Goal: Download file/media

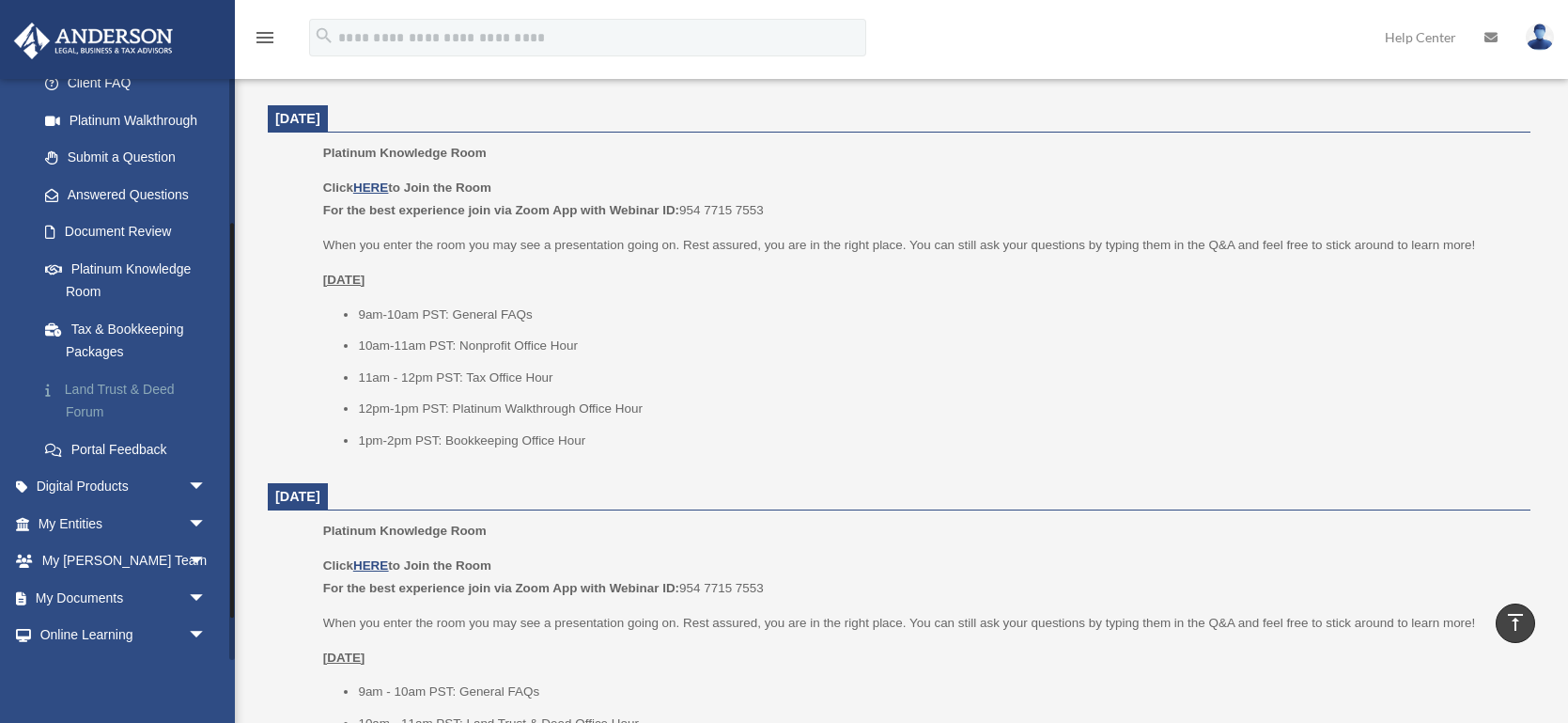
scroll to position [213, 0]
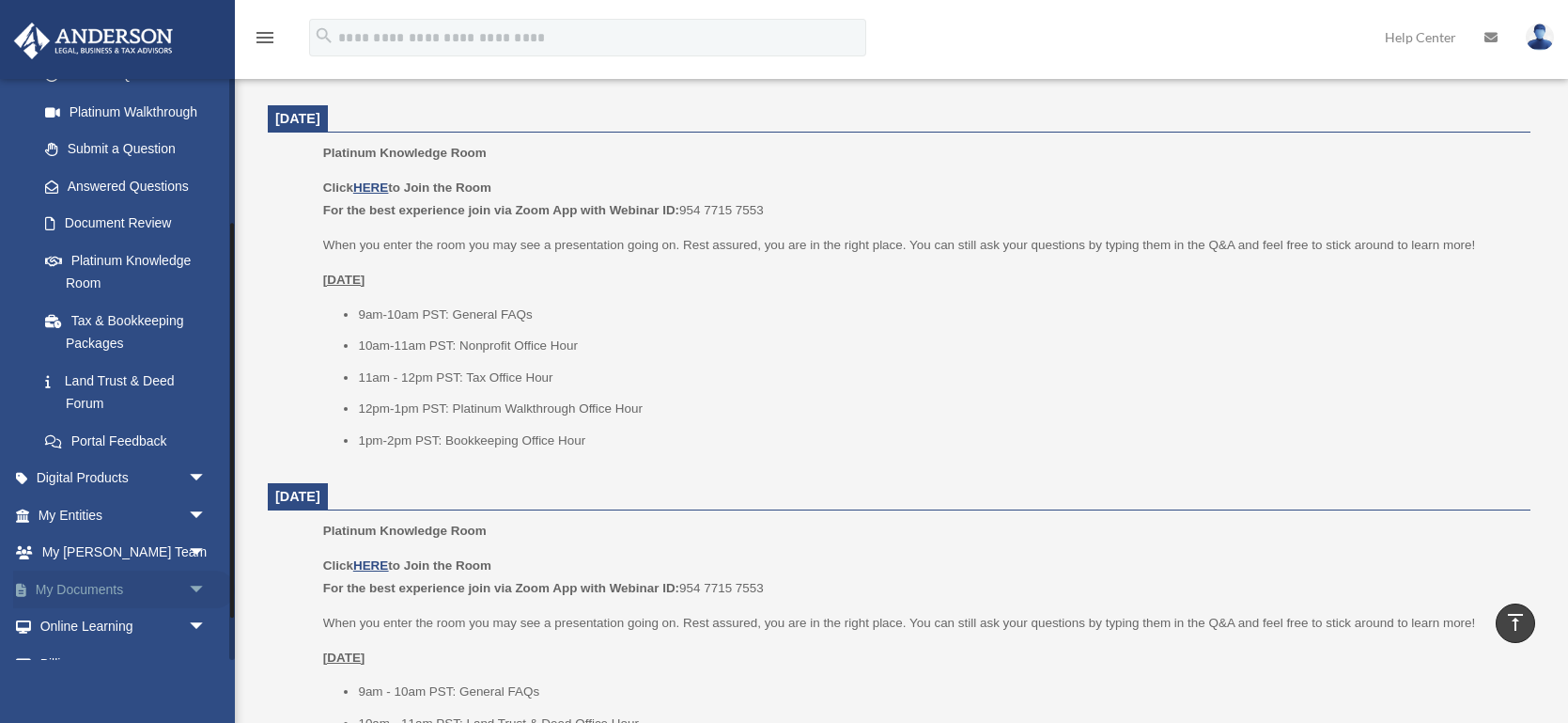
click at [126, 590] on link "My Documents arrow_drop_down" at bounding box center [124, 590] width 222 height 38
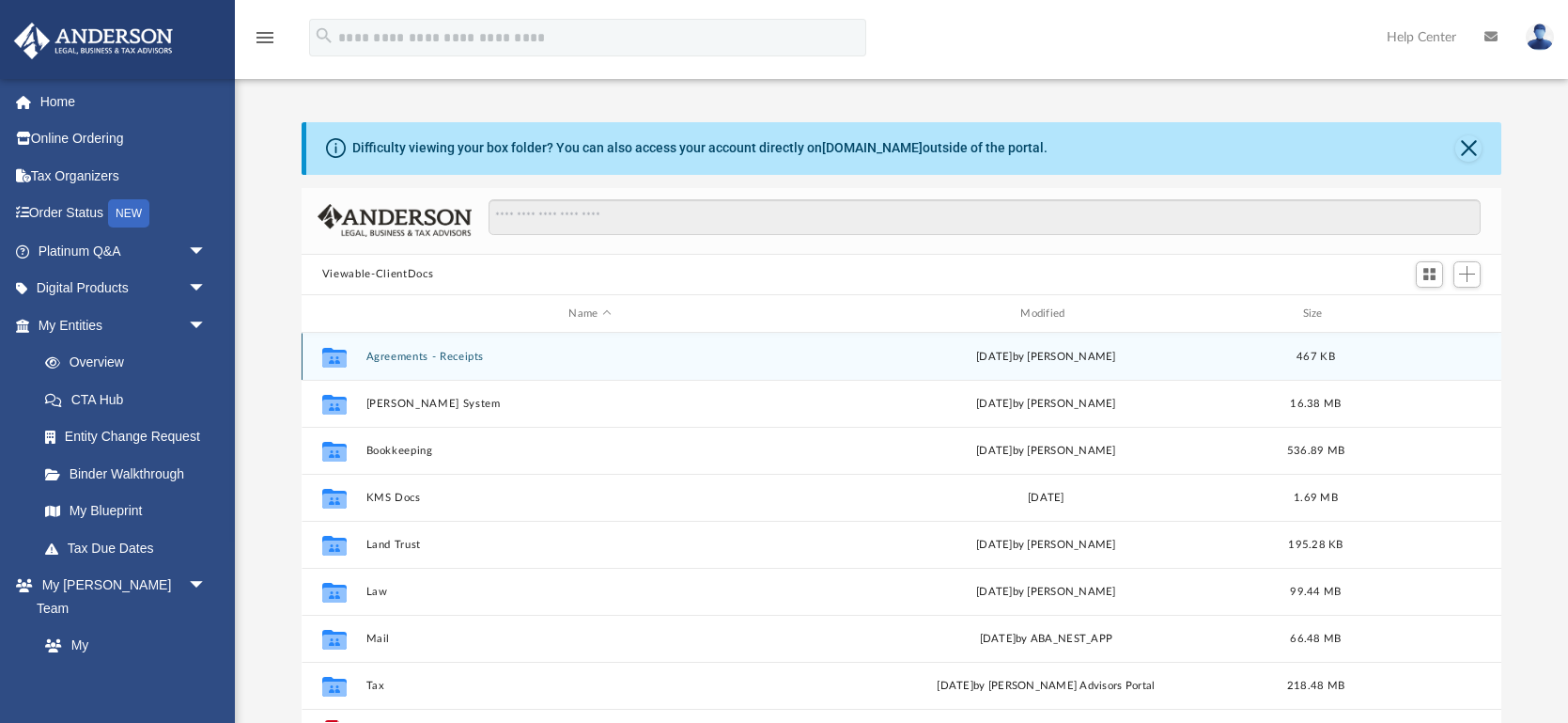
scroll to position [34, 0]
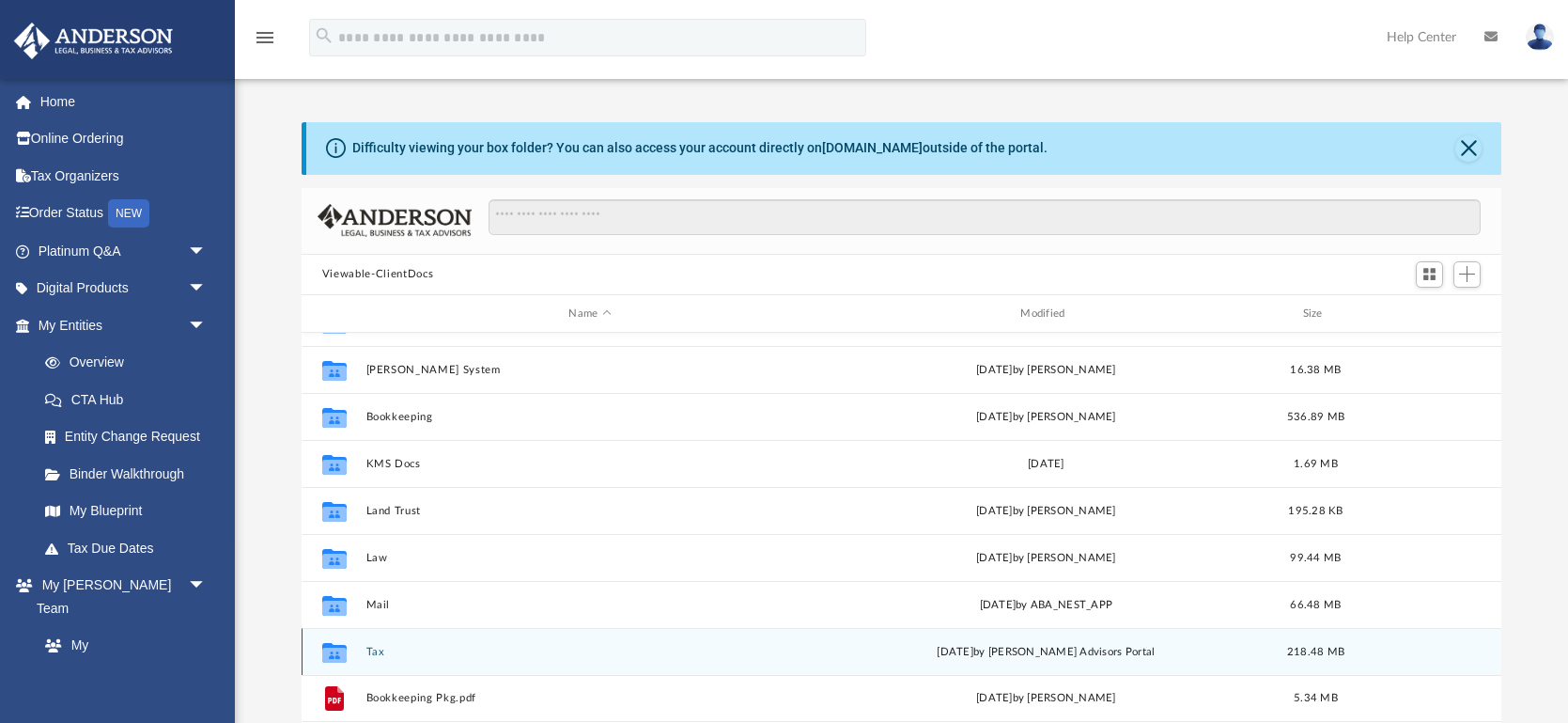
click at [372, 649] on button "Tax" at bounding box center [589, 652] width 448 height 12
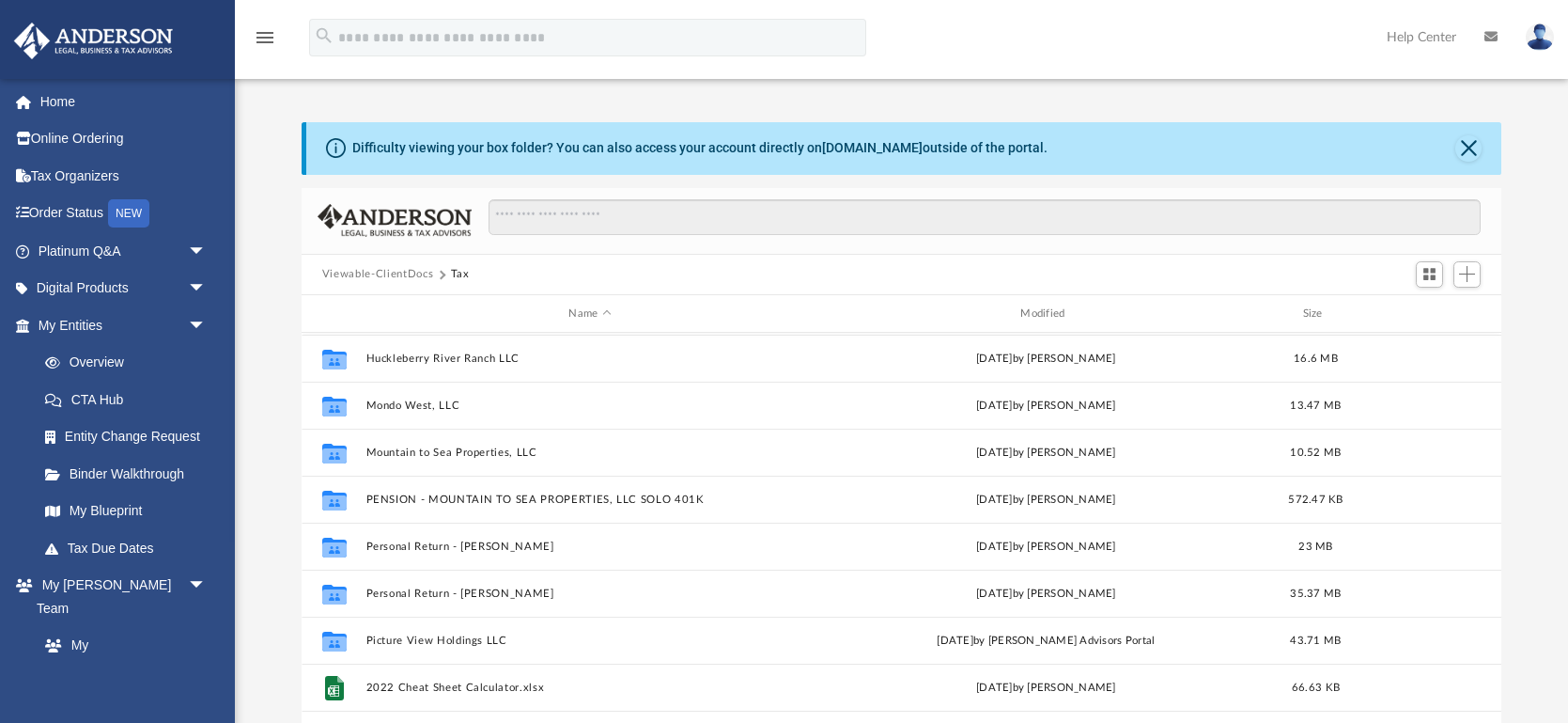
scroll to position [249, 0]
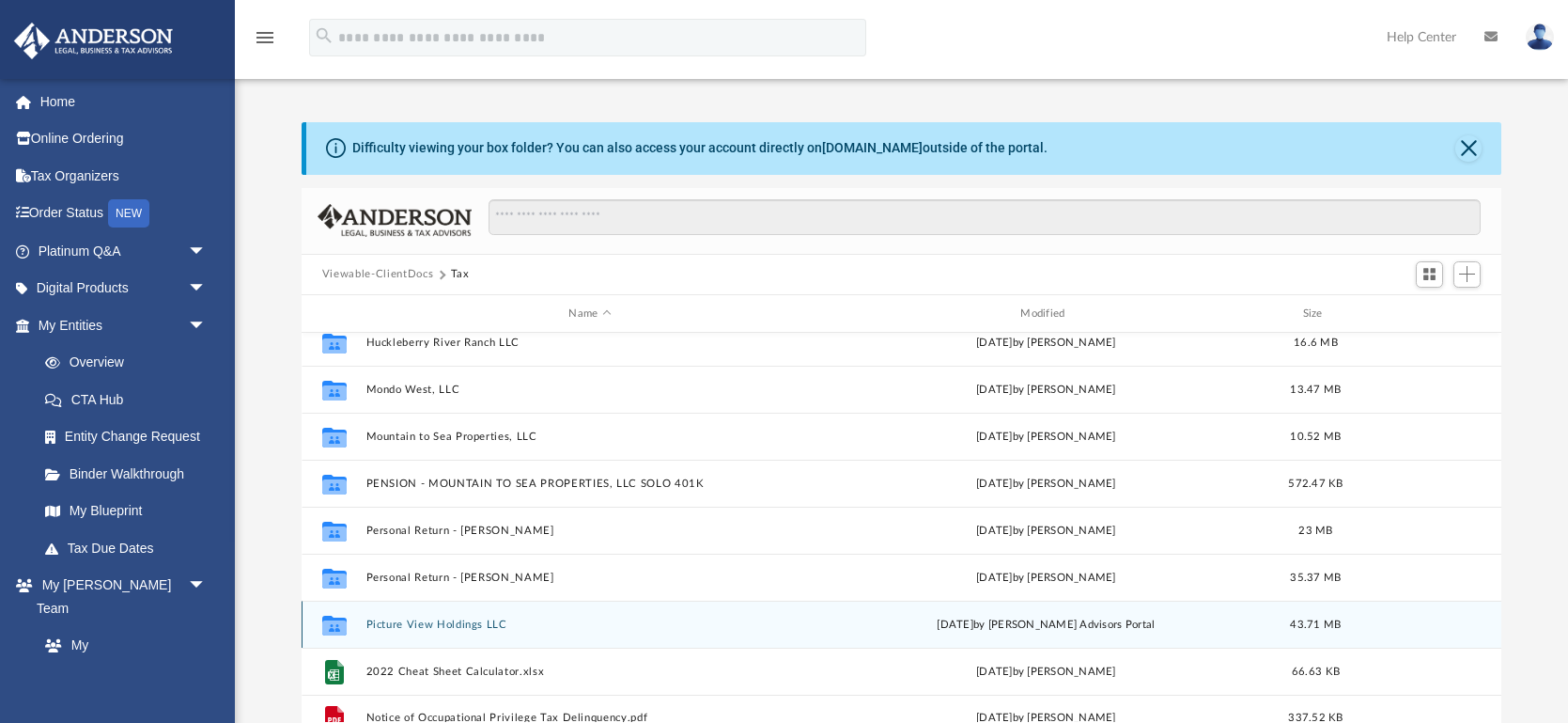
click at [425, 624] on button "Picture View Holdings LLC" at bounding box center [589, 624] width 448 height 12
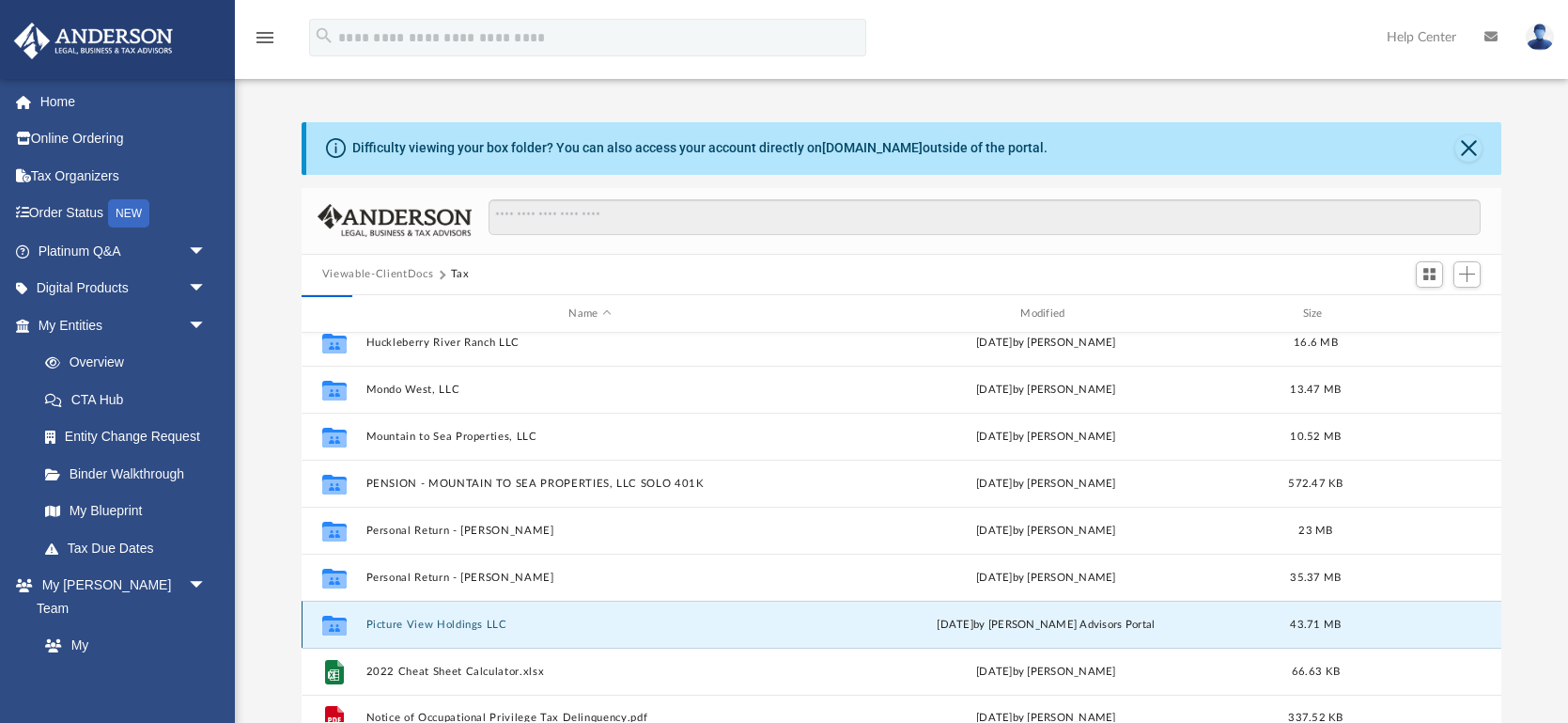
scroll to position [0, 0]
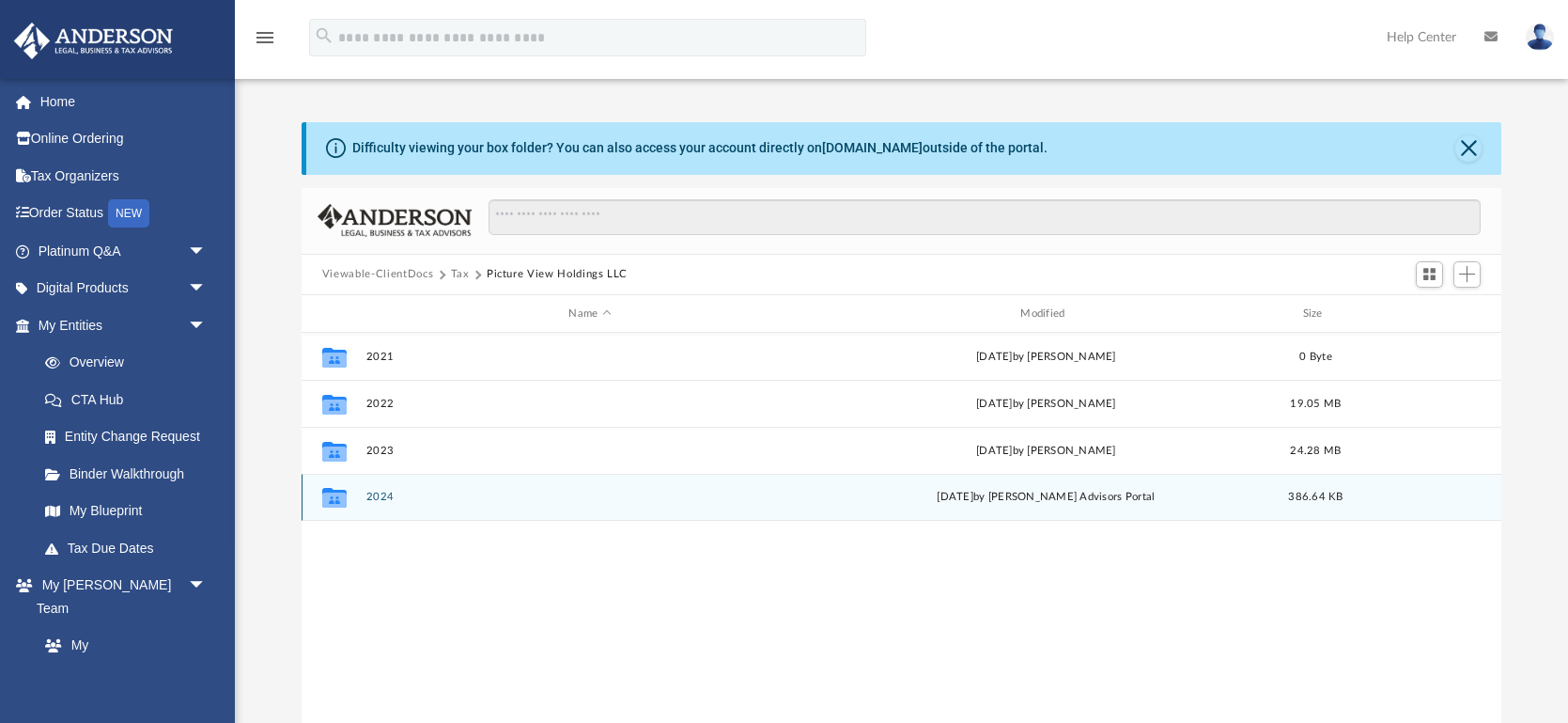
click at [380, 493] on button "2024" at bounding box center [589, 498] width 448 height 12
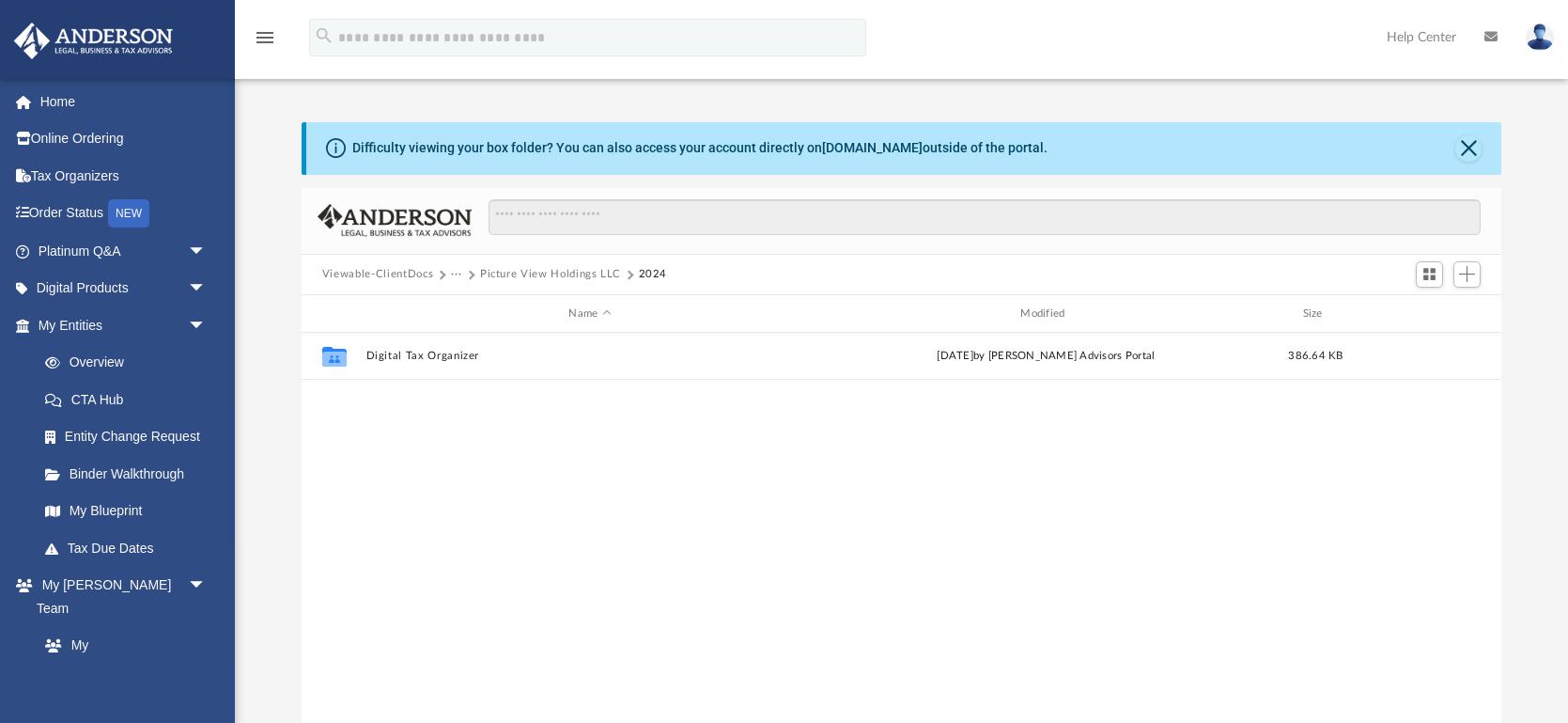
click at [581, 269] on button "Picture View Holdings LLC" at bounding box center [551, 275] width 141 height 17
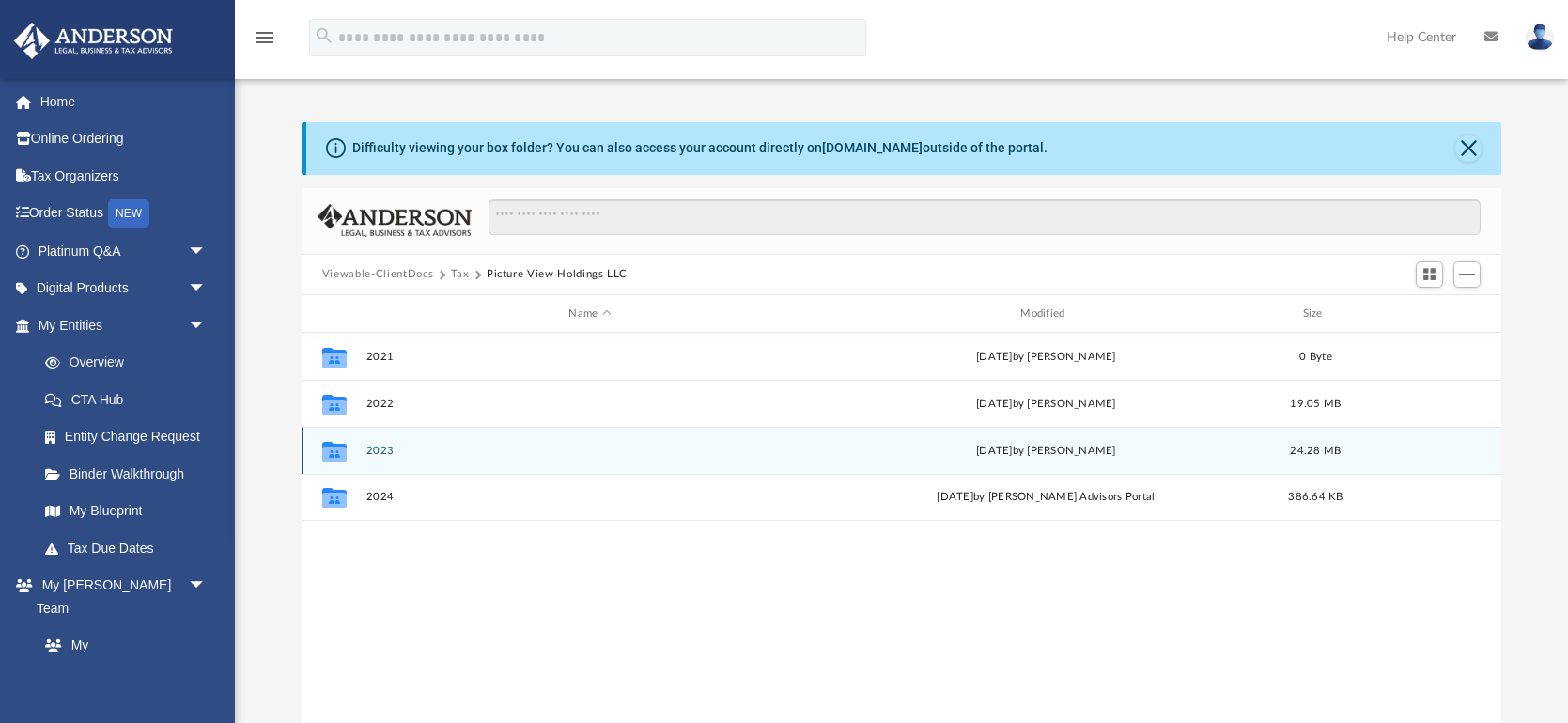
click at [374, 455] on button "2023" at bounding box center [589, 450] width 448 height 12
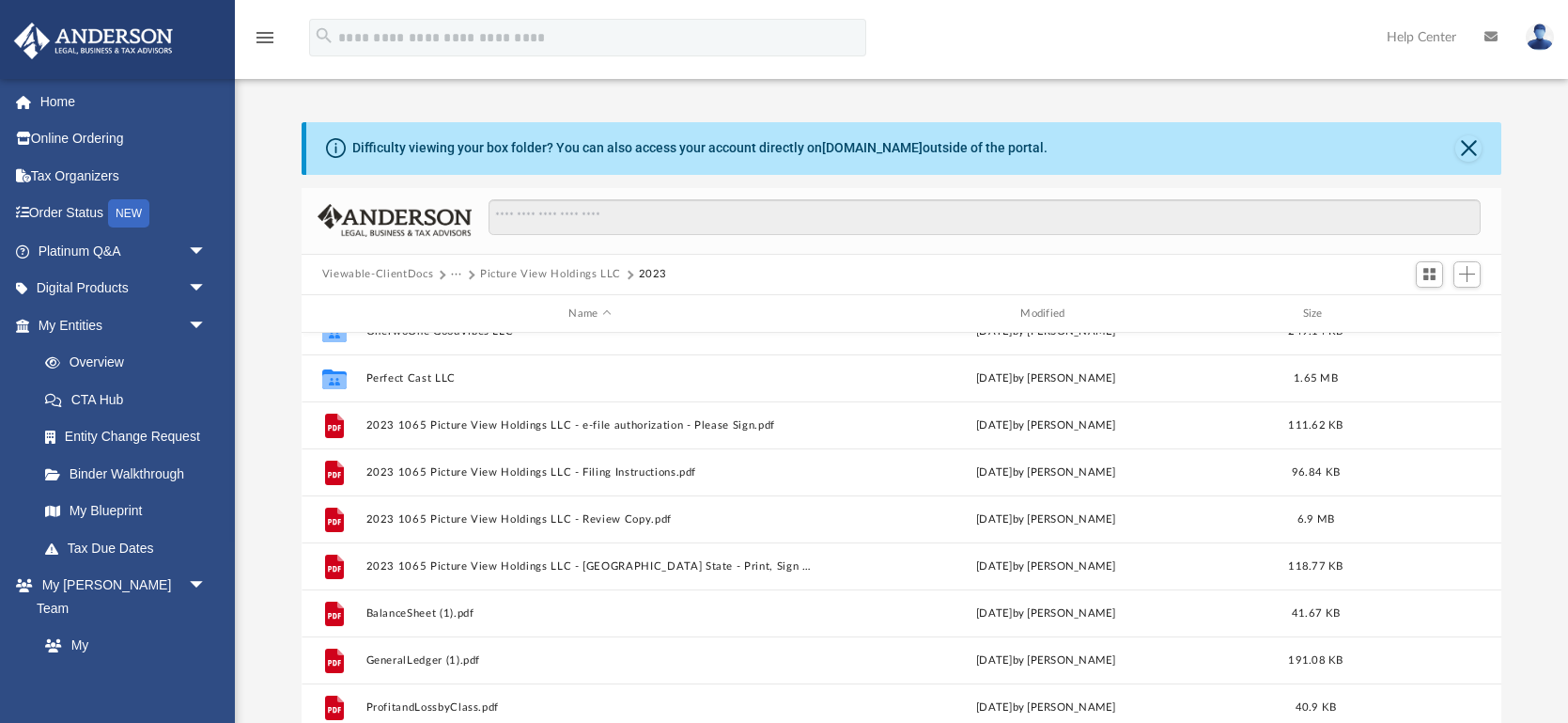
scroll to position [171, 0]
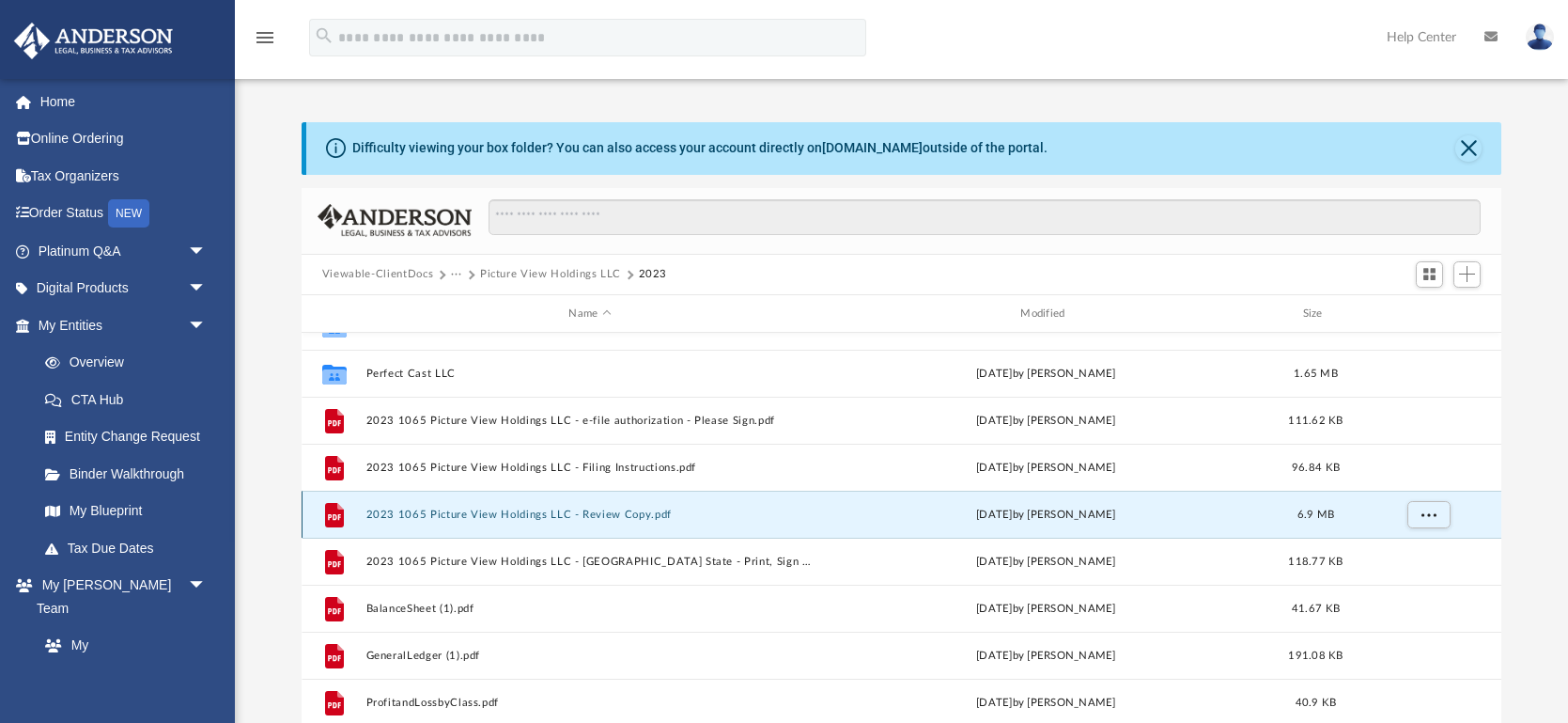
click at [434, 512] on button "2023 1065 Picture View Holdings LLC - Review Copy.pdf" at bounding box center [589, 515] width 448 height 12
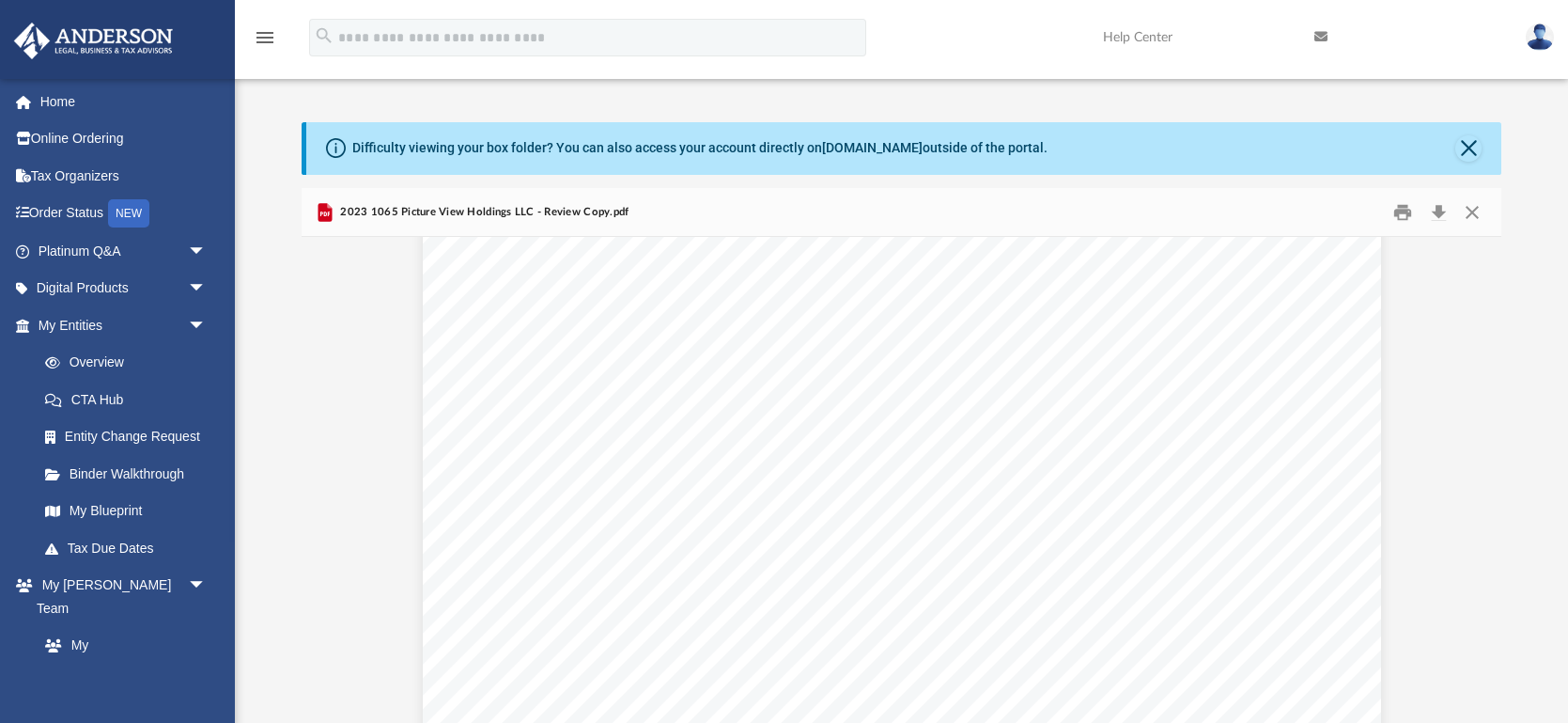
scroll to position [51478, 0]
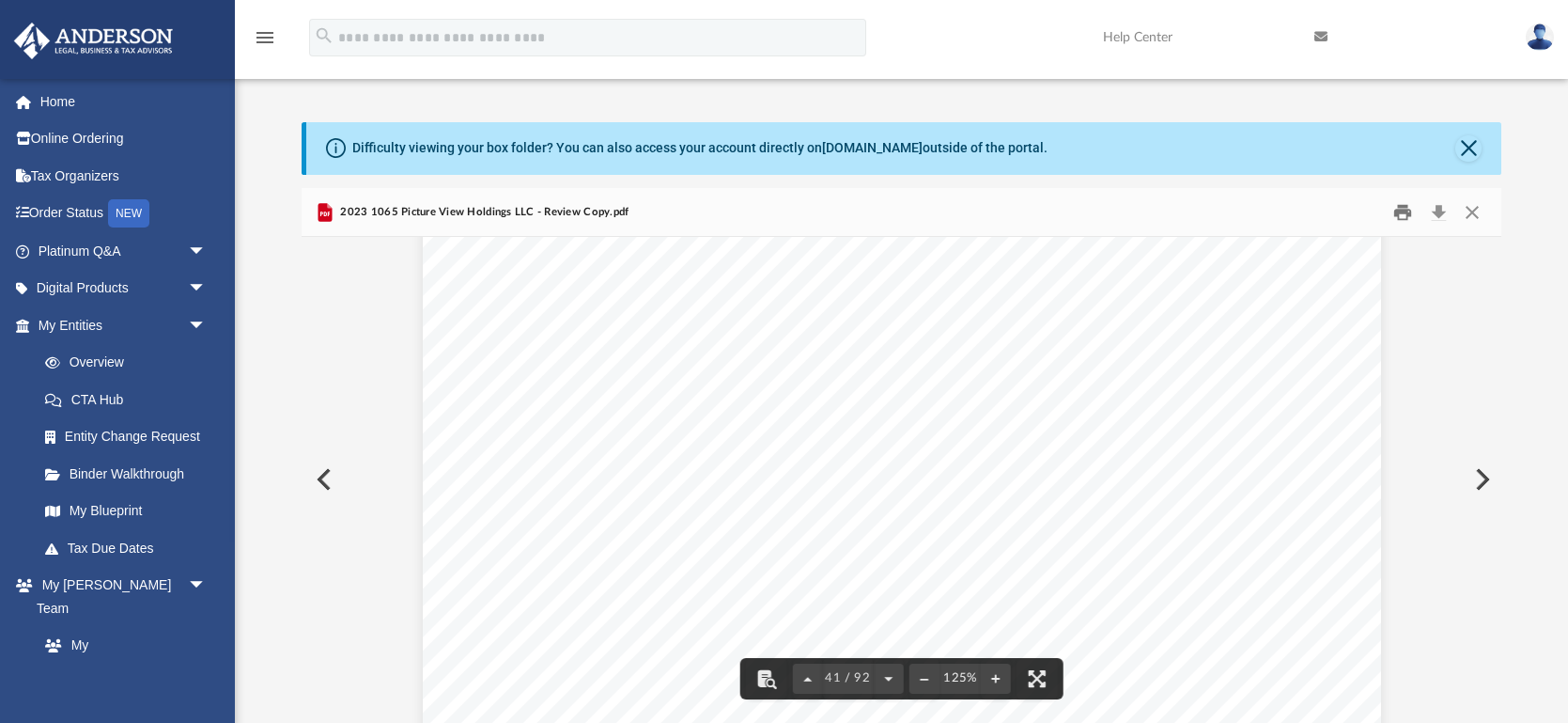
click at [1405, 207] on button "Print" at bounding box center [1403, 212] width 38 height 29
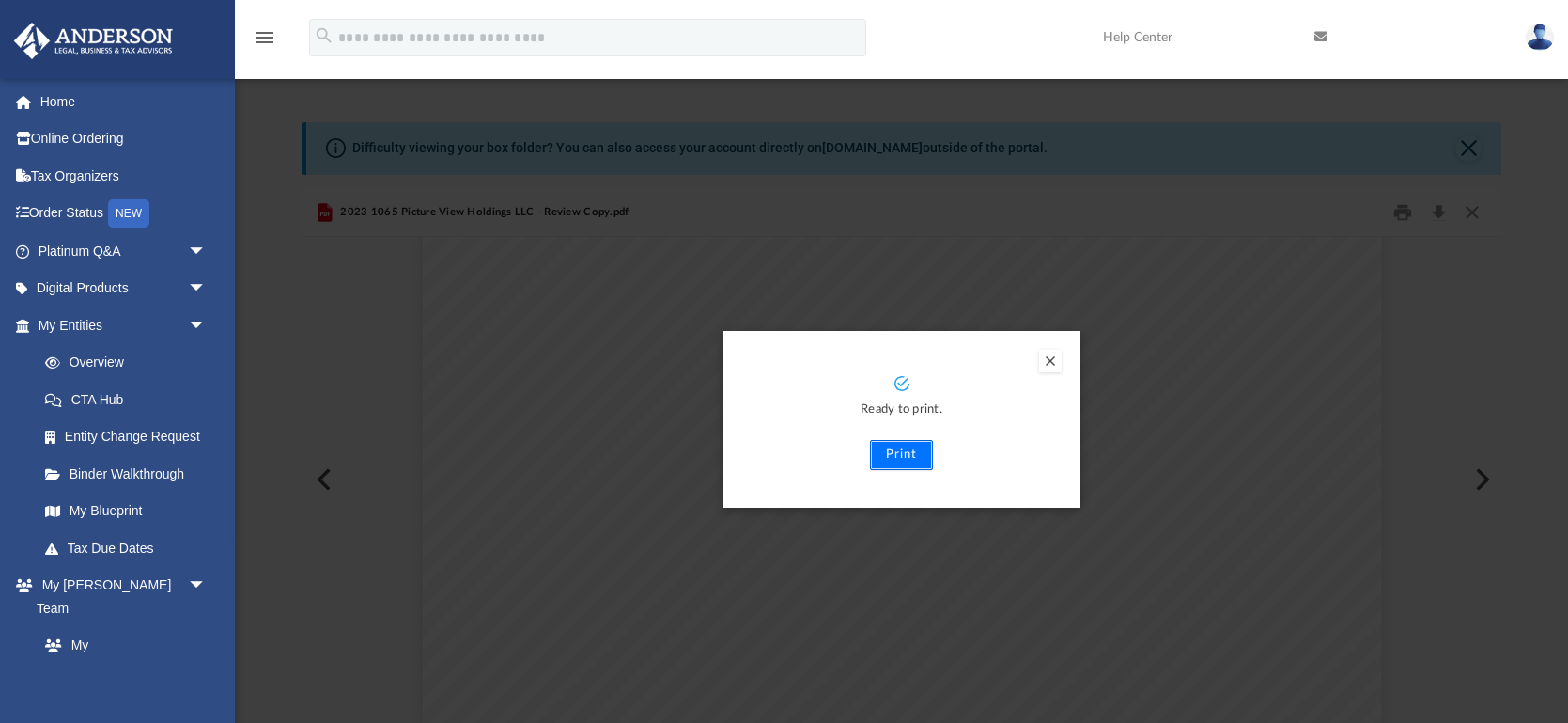
click at [903, 447] on button "Print" at bounding box center [901, 455] width 63 height 30
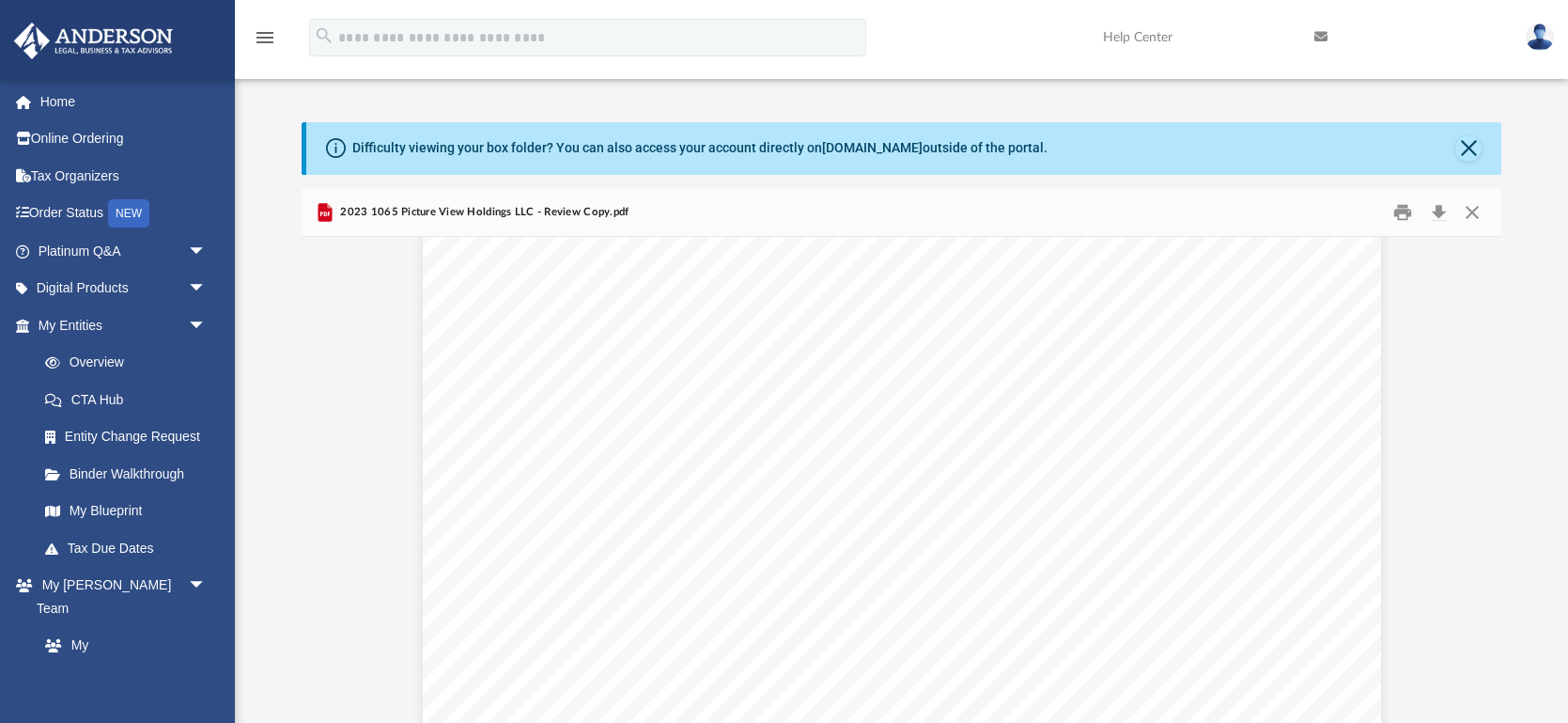
click at [1120, 495] on div "Page 41" at bounding box center [902, 260] width 958 height 1241
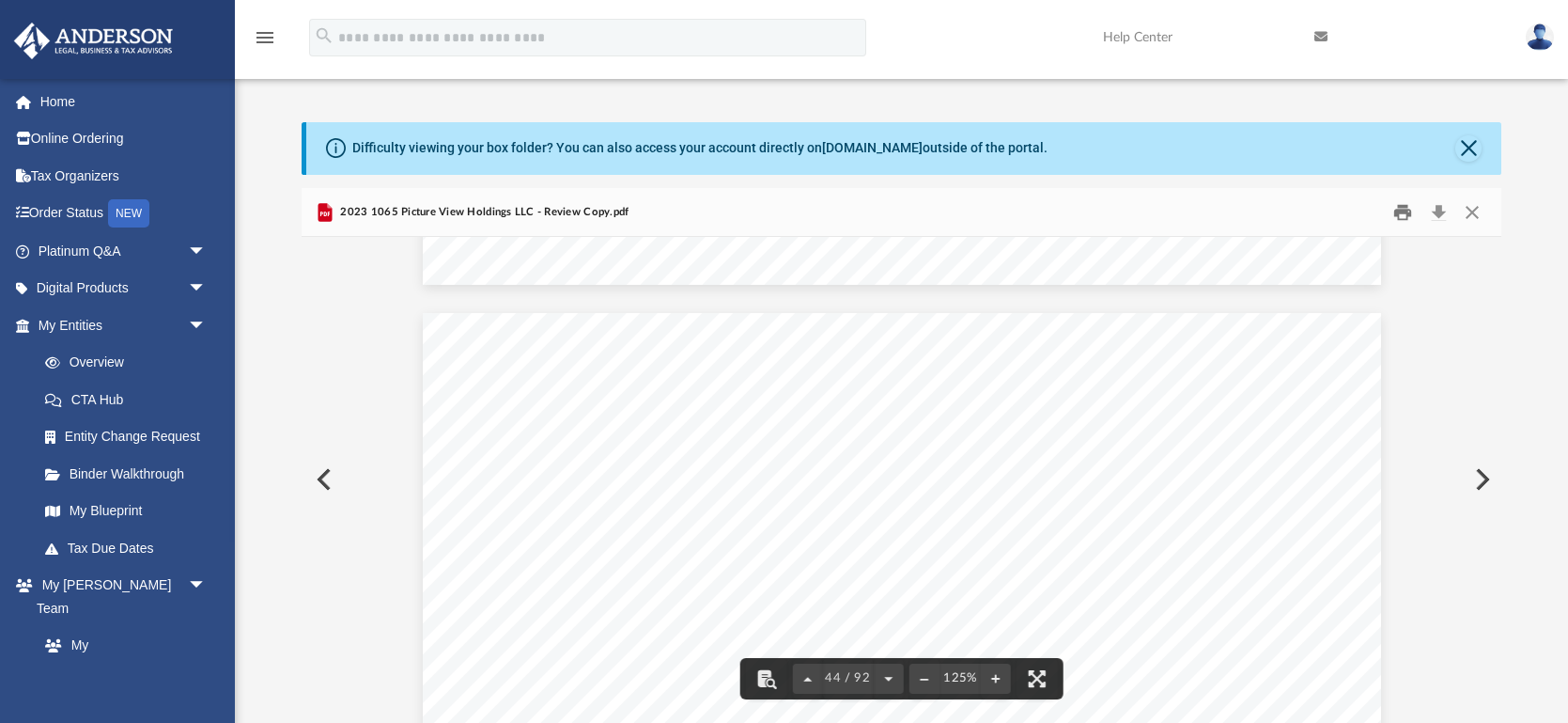
click at [1397, 206] on button "Print" at bounding box center [1403, 212] width 38 height 29
